Goal: Task Accomplishment & Management: Use online tool/utility

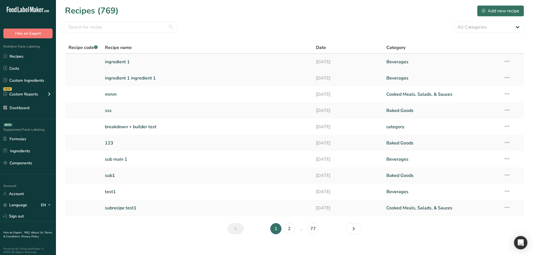
click at [130, 60] on link "ingredient 1" at bounding box center [207, 62] width 205 height 12
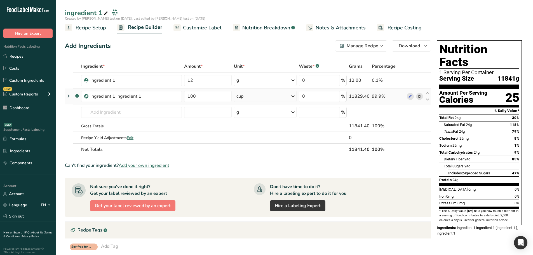
click at [65, 97] on table "Ingredient * Amount * Unit * Waste * .a-a{fill:#347362;}.b-a{fill:#fff;} Grams …" at bounding box center [248, 107] width 366 height 95
click at [69, 98] on icon at bounding box center [68, 96] width 7 height 10
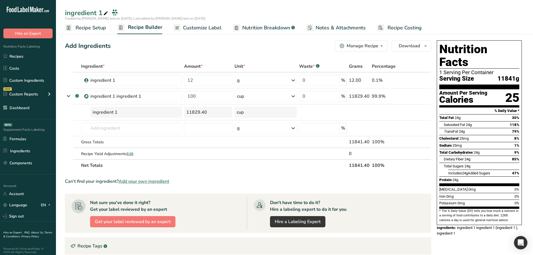
click at [269, 25] on span "Nutrition Breakdown" at bounding box center [266, 28] width 48 height 8
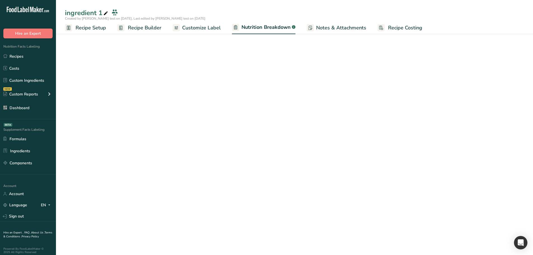
select select "Calories"
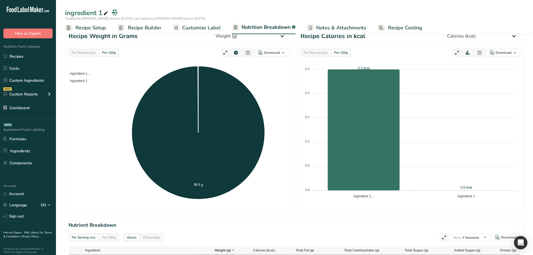
scroll to position [168, 0]
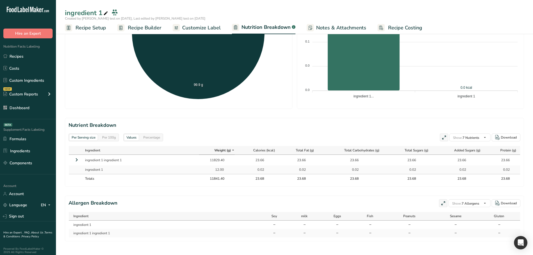
click at [78, 160] on icon at bounding box center [76, 160] width 7 height 10
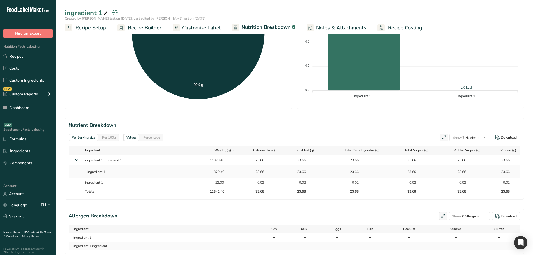
click at [143, 27] on span "Recipe Builder" at bounding box center [145, 28] width 34 height 8
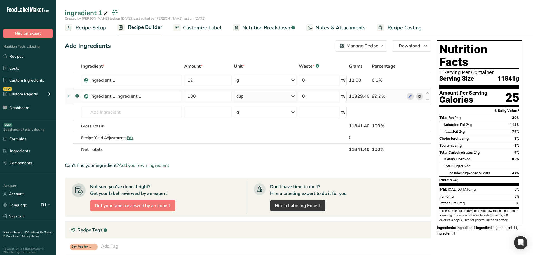
click at [71, 93] on icon at bounding box center [68, 96] width 7 height 10
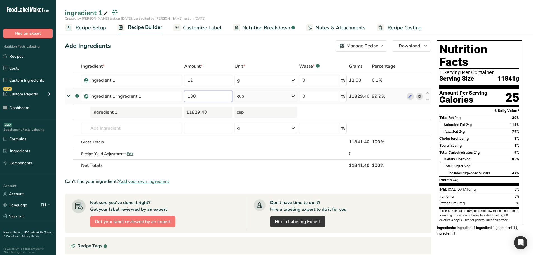
click at [221, 96] on input "100" at bounding box center [208, 96] width 48 height 11
type input "100.11"
click at [226, 95] on input "100.11" at bounding box center [208, 96] width 48 height 11
